Goal: Information Seeking & Learning: Learn about a topic

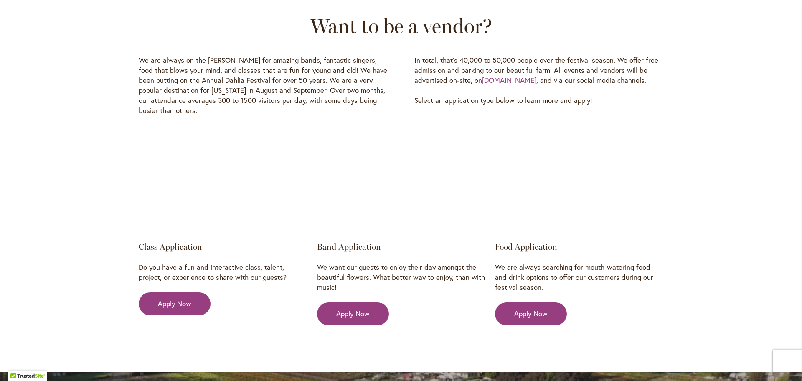
scroll to position [1221, 0]
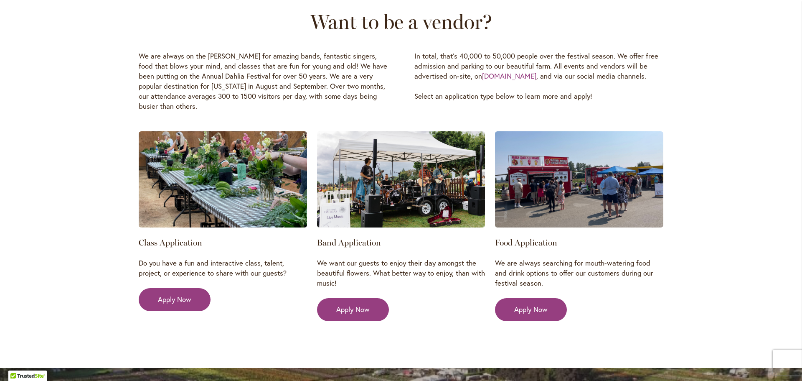
click at [712, 208] on div "Want to be a vendor? We are always on the hunt for amazing bands, fantastic sin…" at bounding box center [401, 171] width 802 height 393
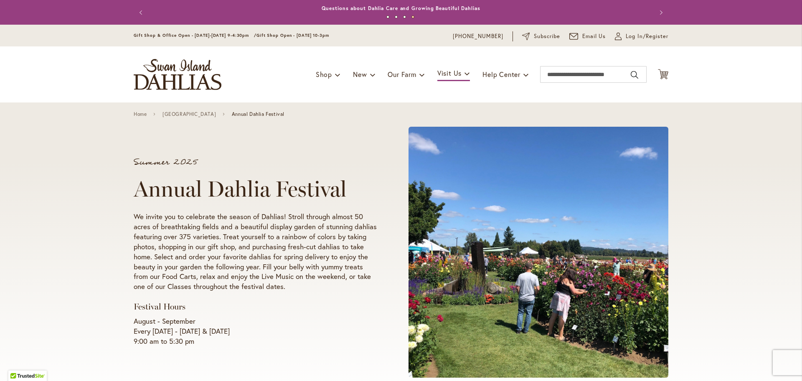
scroll to position [1, 0]
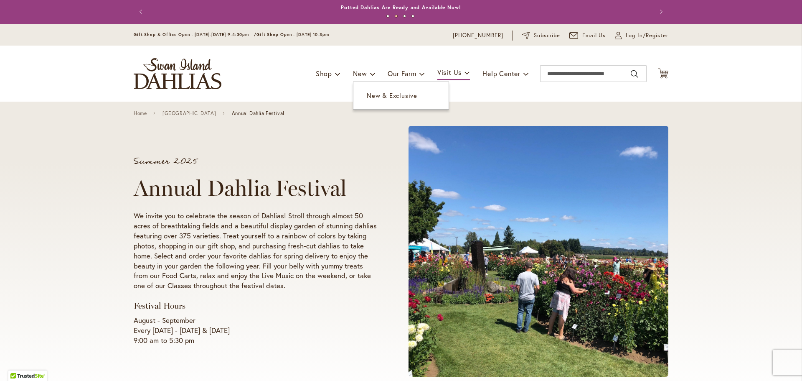
click at [384, 97] on span "New & Exclusive" at bounding box center [392, 95] width 51 height 8
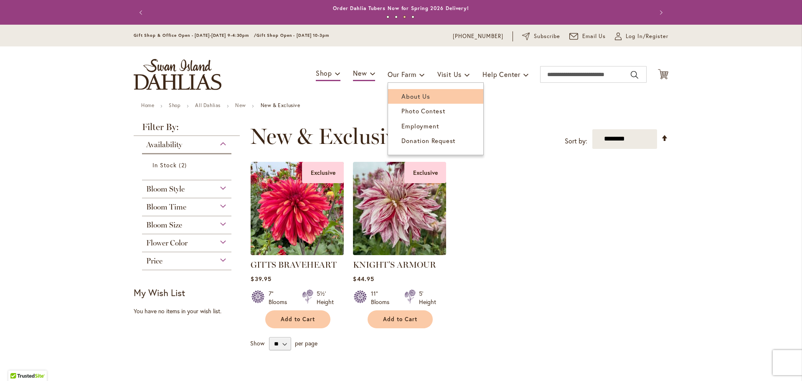
click at [413, 97] on span "About Us" at bounding box center [415, 96] width 28 height 8
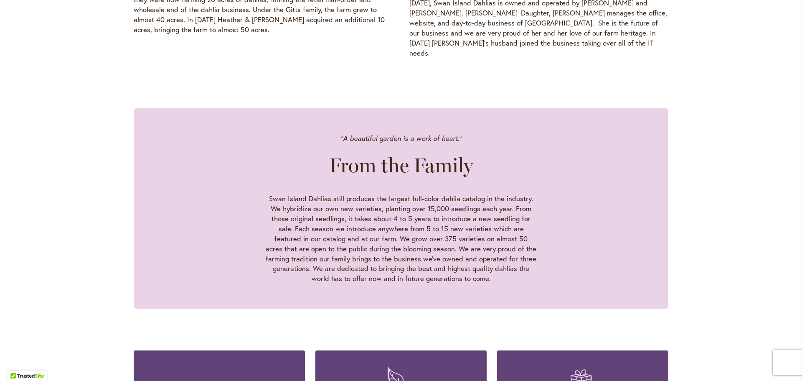
scroll to position [666, 0]
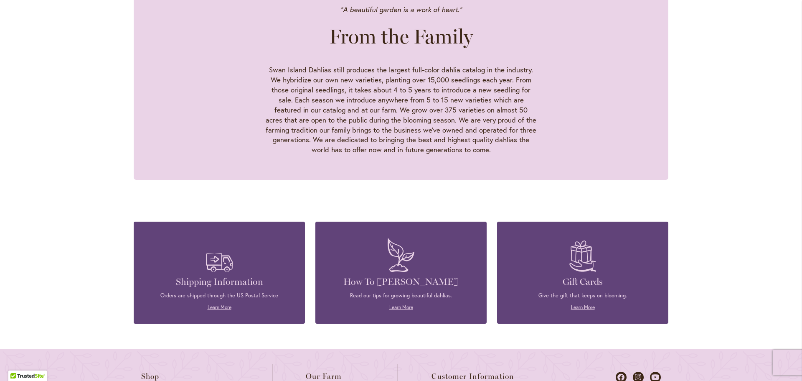
click at [711, 94] on div ""A beautiful garden is a work of heart." From the Family Swan Island Dahlias st…" at bounding box center [401, 92] width 802 height 259
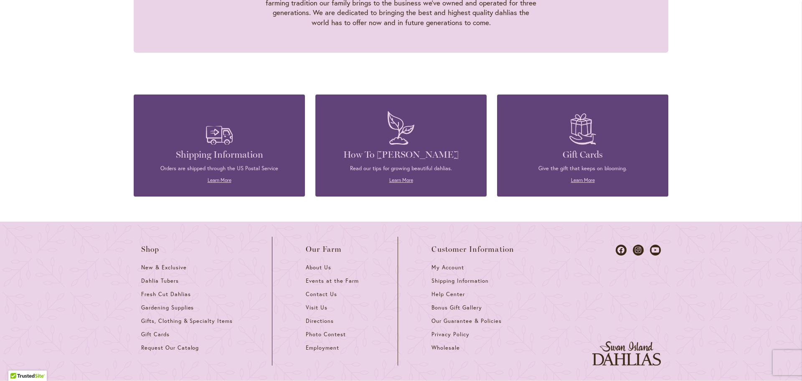
scroll to position [912, 0]
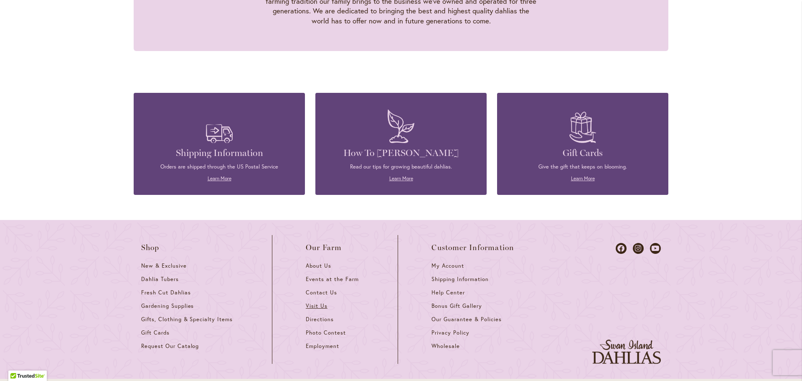
click at [318, 302] on span "Visit Us" at bounding box center [317, 305] width 22 height 7
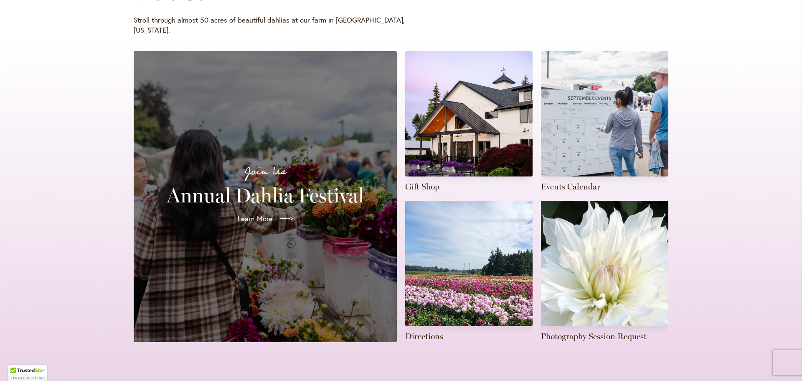
scroll to position [159, 0]
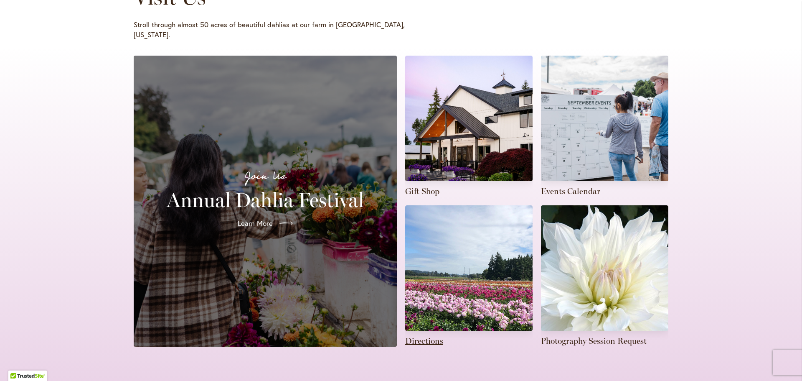
click at [427, 333] on link at bounding box center [468, 275] width 127 height 141
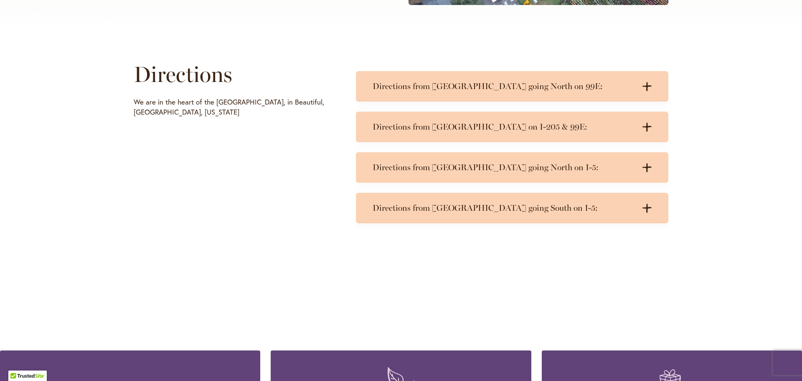
scroll to position [374, 0]
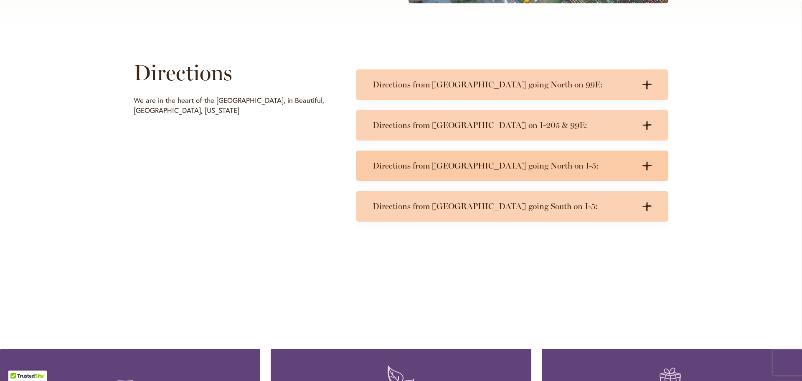
click at [468, 168] on h3 "Directions from Salem going North on I-5:" at bounding box center [504, 165] width 262 height 10
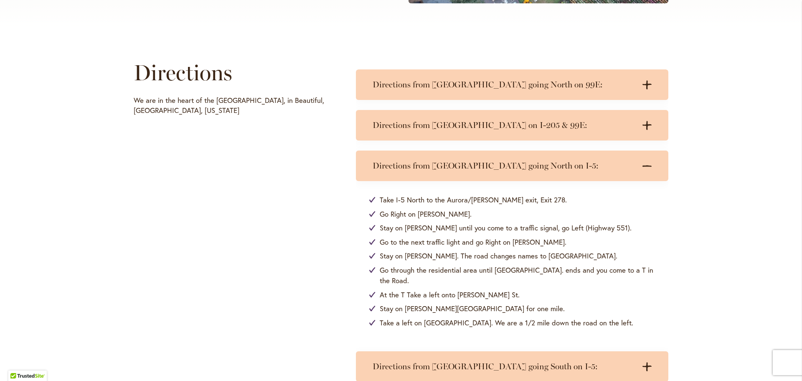
click at [717, 189] on div "Directions We are in the heart of the Willamette Valley, in Beautiful, Canby, O…" at bounding box center [401, 217] width 802 height 379
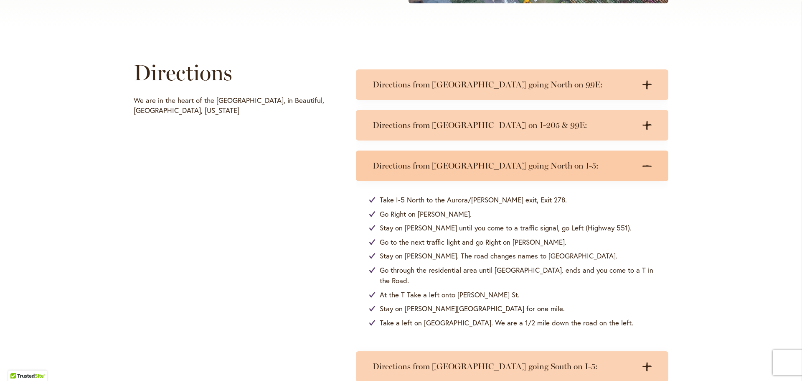
click at [644, 165] on icon at bounding box center [647, 166] width 9 height 2
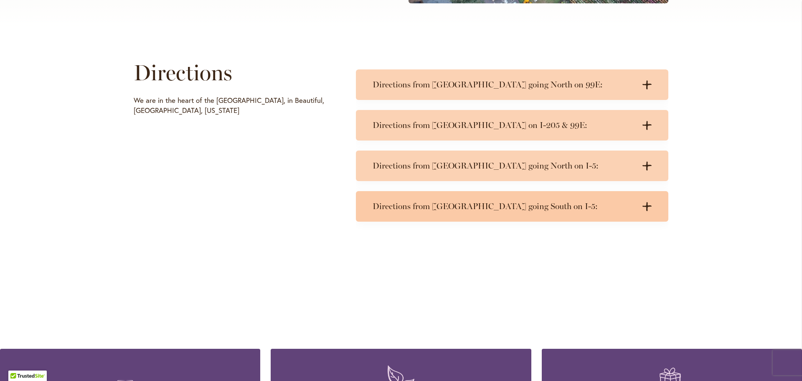
click at [492, 208] on h3 "Directions from Portland going South on I-5:" at bounding box center [504, 206] width 262 height 10
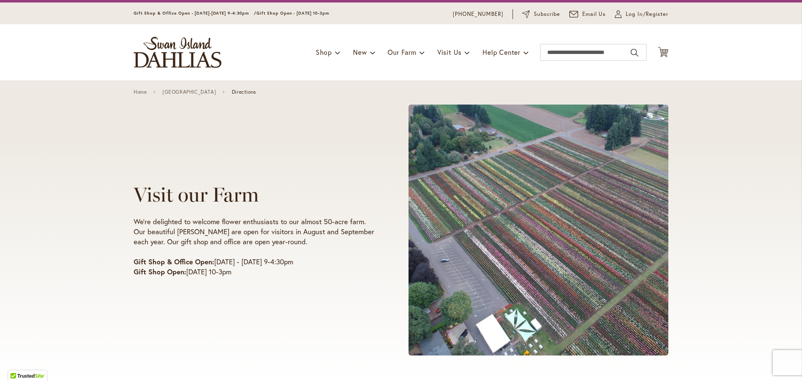
scroll to position [0, 0]
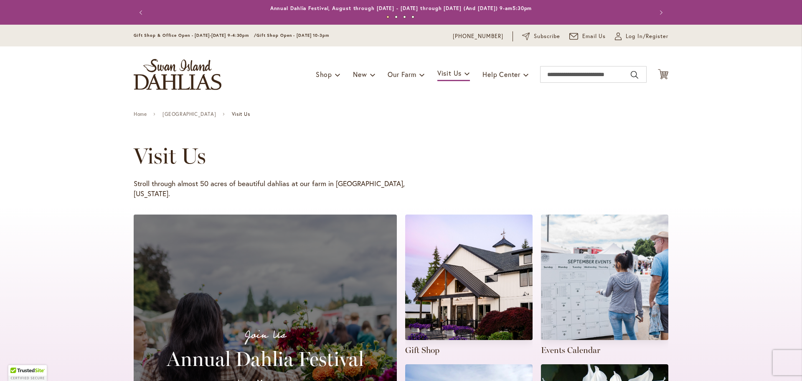
scroll to position [116, 0]
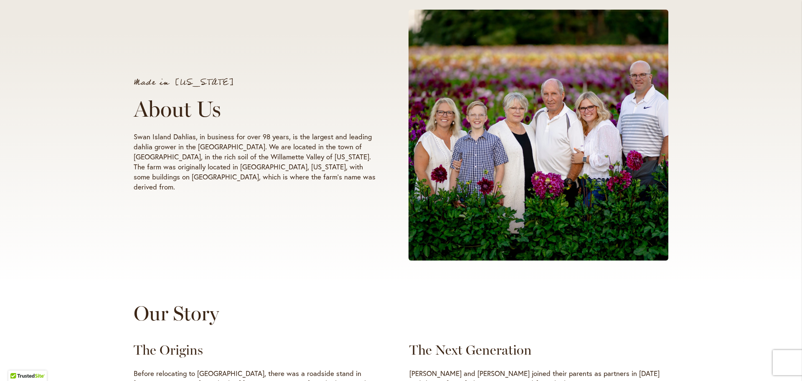
scroll to position [136, 0]
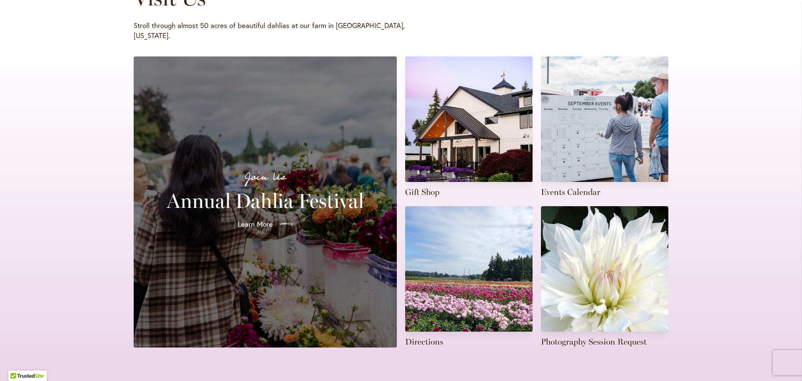
scroll to position [165, 0]
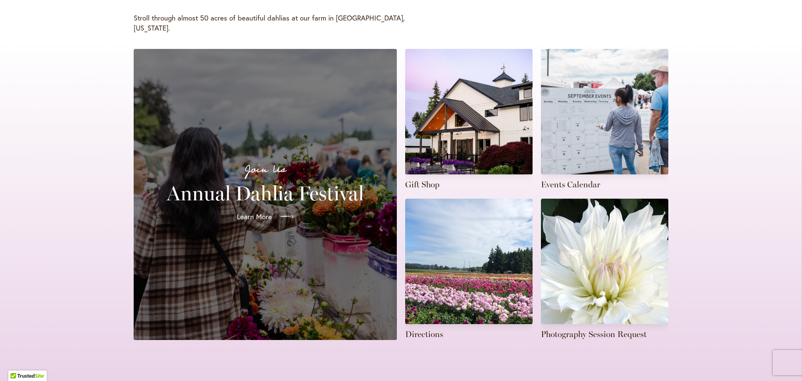
click at [260, 211] on span "Learn More" at bounding box center [254, 216] width 35 height 10
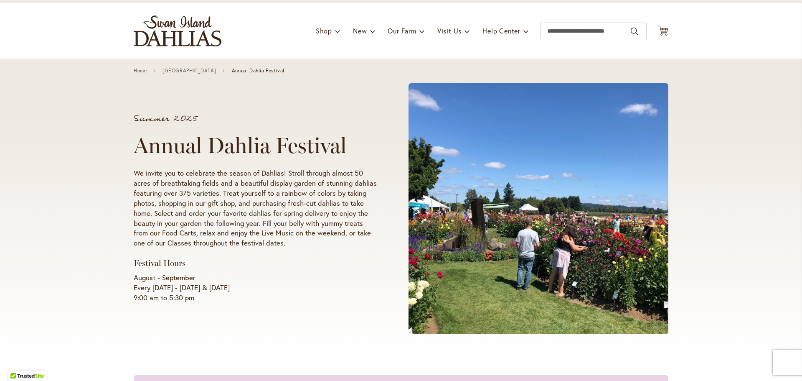
scroll to position [43, 0]
